Goal: Information Seeking & Learning: Learn about a topic

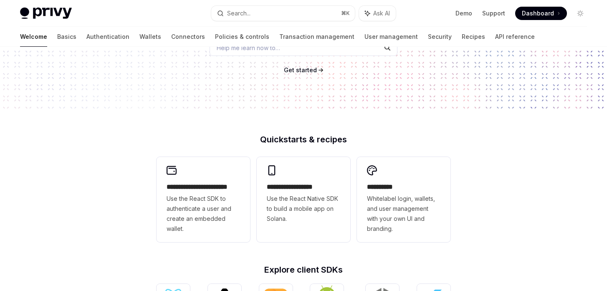
scroll to position [122, 0]
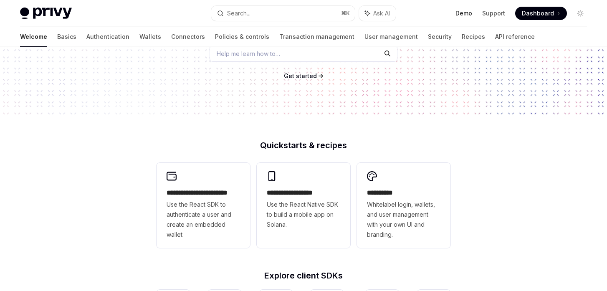
click at [466, 13] on link "Demo" at bounding box center [464, 13] width 17 height 8
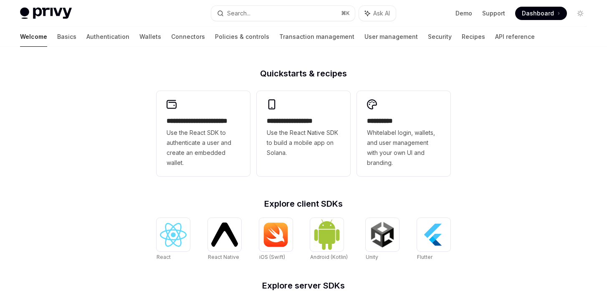
scroll to position [139, 0]
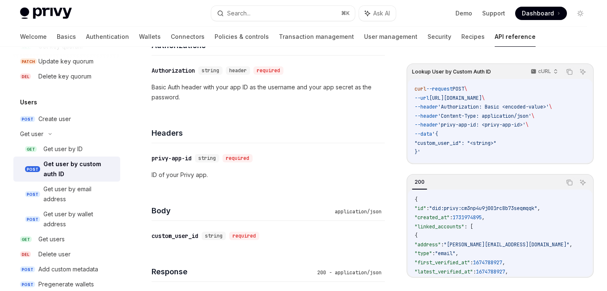
scroll to position [152, 0]
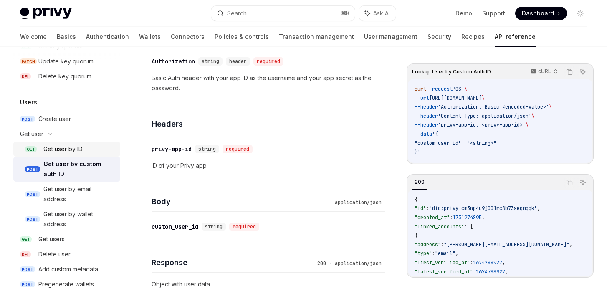
click at [61, 149] on div "Get user by ID" at bounding box center [62, 149] width 39 height 10
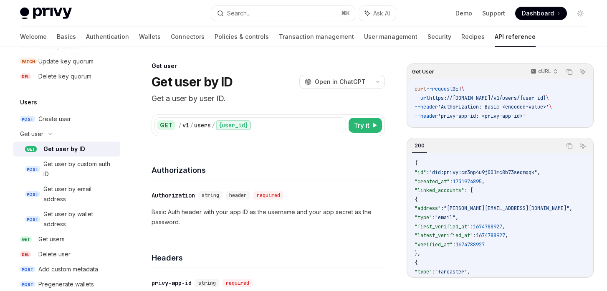
scroll to position [5, 0]
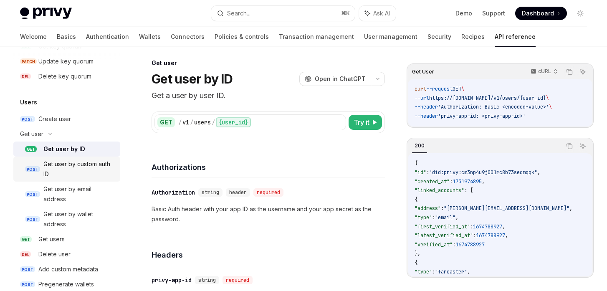
click at [56, 171] on div "Get user by custom auth ID" at bounding box center [79, 169] width 72 height 20
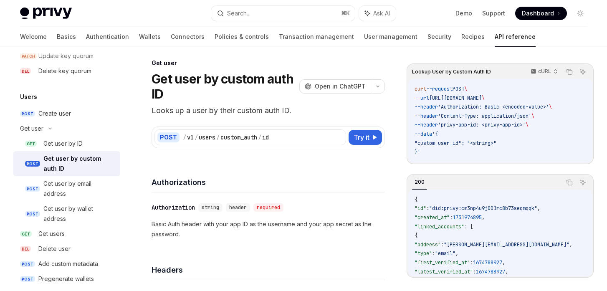
scroll to position [652, 0]
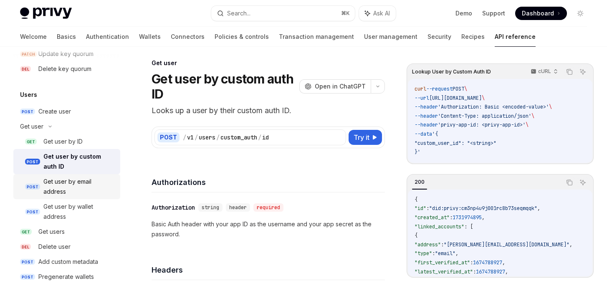
click at [66, 185] on div "Get user by email address" at bounding box center [79, 187] width 72 height 20
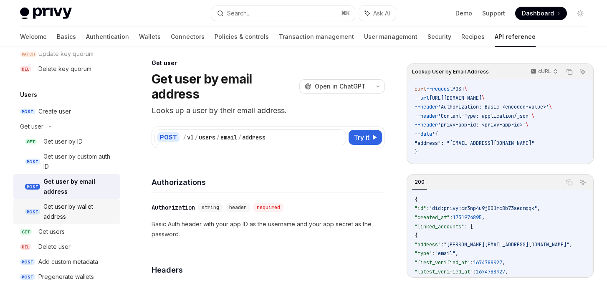
click at [66, 210] on div "Get user by wallet address" at bounding box center [79, 212] width 72 height 20
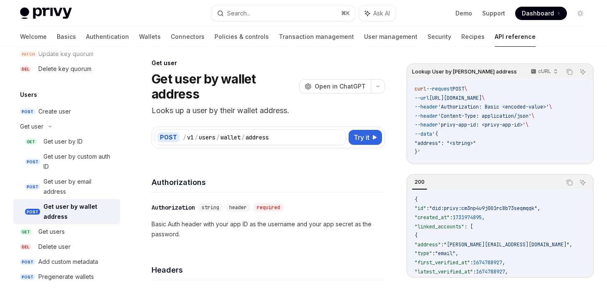
click at [280, 179] on h4 "Authorizations" at bounding box center [268, 182] width 233 height 11
click at [57, 111] on div "Create user" at bounding box center [54, 111] width 33 height 10
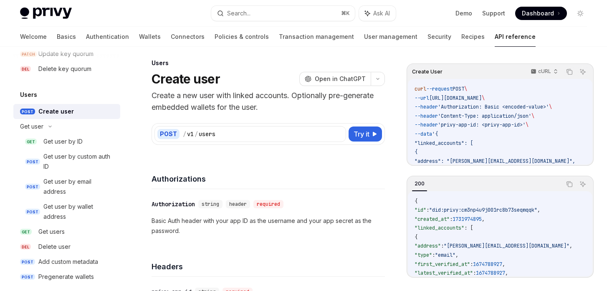
click at [313, 168] on div "Authorizations" at bounding box center [268, 173] width 233 height 31
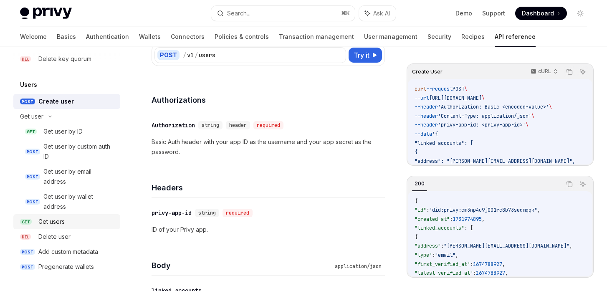
scroll to position [89, 0]
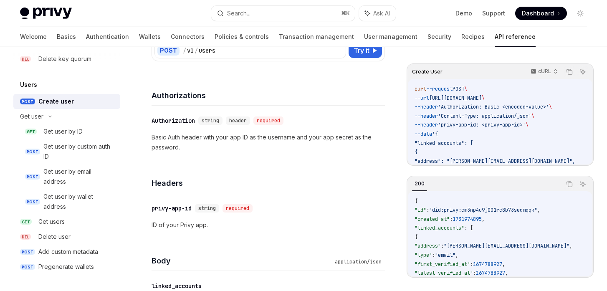
click at [279, 191] on div "Headers" at bounding box center [268, 177] width 233 height 31
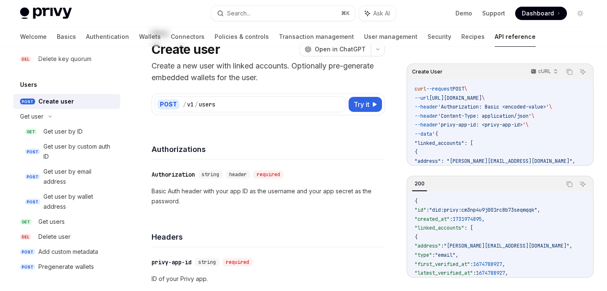
scroll to position [0, 0]
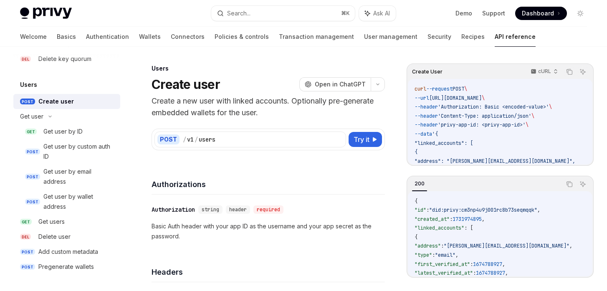
click at [329, 180] on h4 "Authorizations" at bounding box center [268, 184] width 233 height 11
click at [370, 171] on div "Authorizations" at bounding box center [268, 179] width 233 height 31
click at [339, 182] on h4 "Authorizations" at bounding box center [268, 184] width 233 height 11
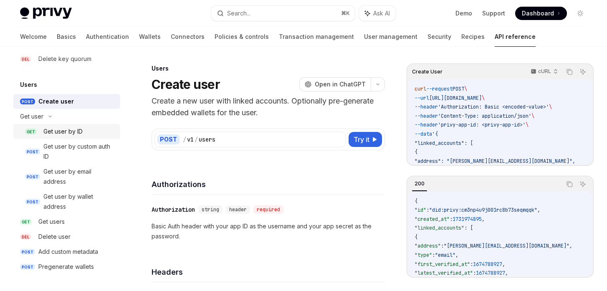
click at [56, 129] on div "Get user by ID" at bounding box center [62, 132] width 39 height 10
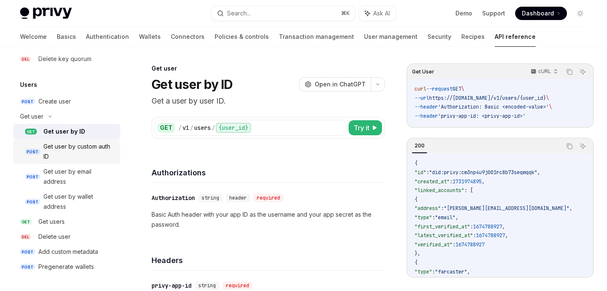
click at [78, 144] on div "Get user by custom auth ID" at bounding box center [79, 152] width 72 height 20
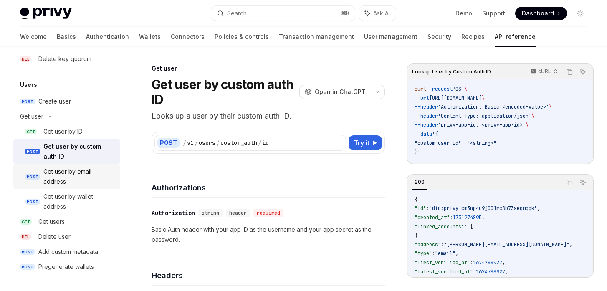
click at [66, 175] on div "Get user by email address" at bounding box center [79, 177] width 72 height 20
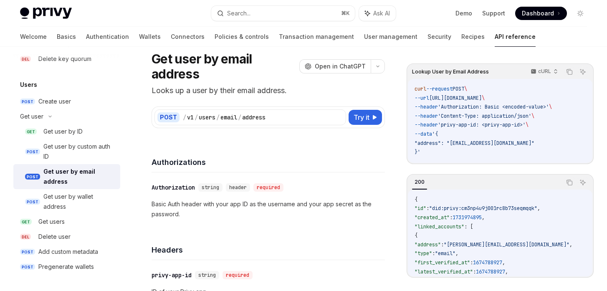
scroll to position [40, 0]
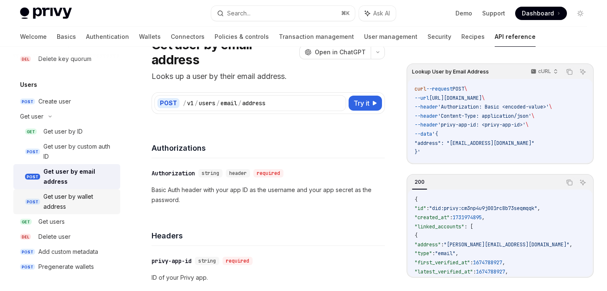
click at [65, 200] on div "Get user by wallet address" at bounding box center [79, 202] width 72 height 20
type textarea "*"
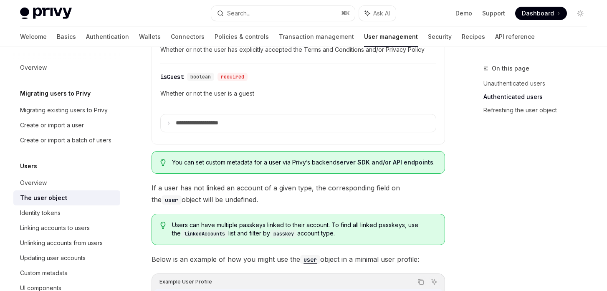
scroll to position [529, 0]
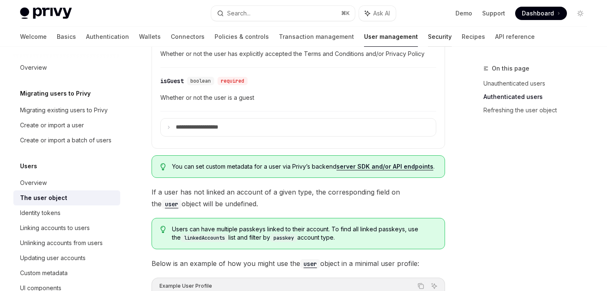
click at [428, 38] on link "Security" at bounding box center [440, 37] width 24 height 20
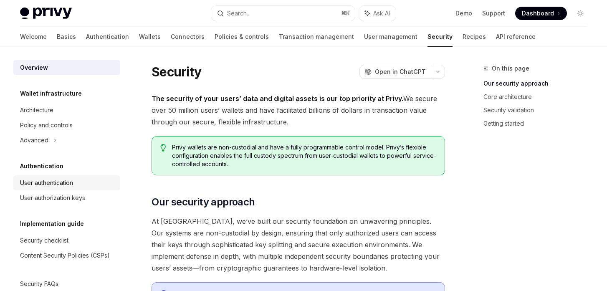
click at [54, 182] on div "User authentication" at bounding box center [46, 183] width 53 height 10
type textarea "*"
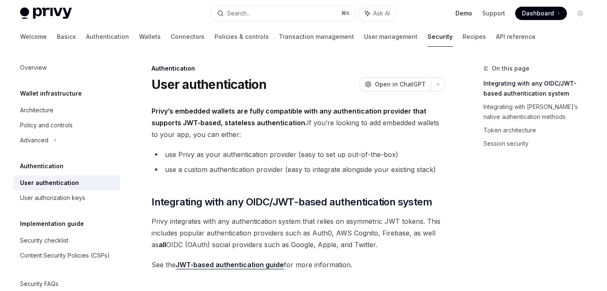
click at [462, 13] on link "Demo" at bounding box center [464, 13] width 17 height 8
